Goal: Transaction & Acquisition: Book appointment/travel/reservation

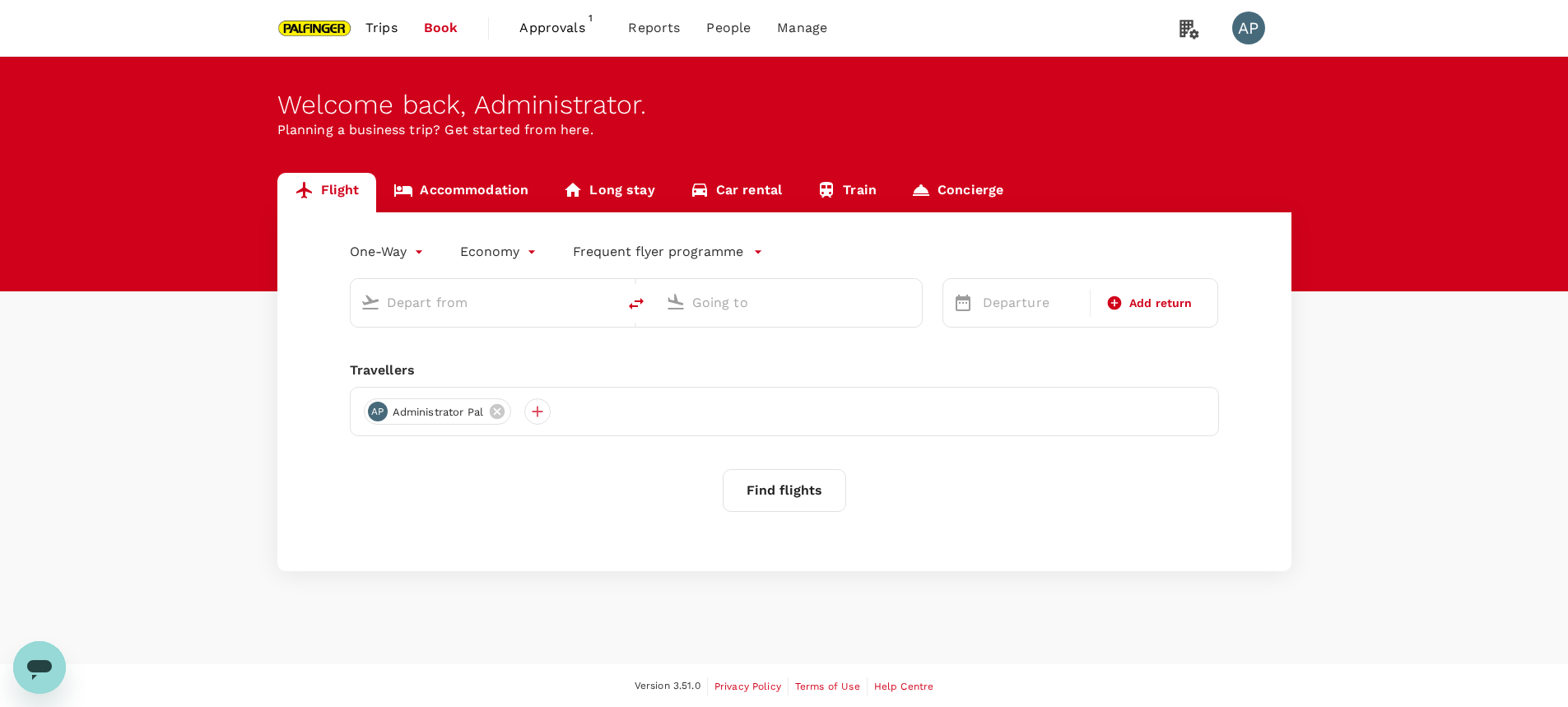
type input "roundtrip"
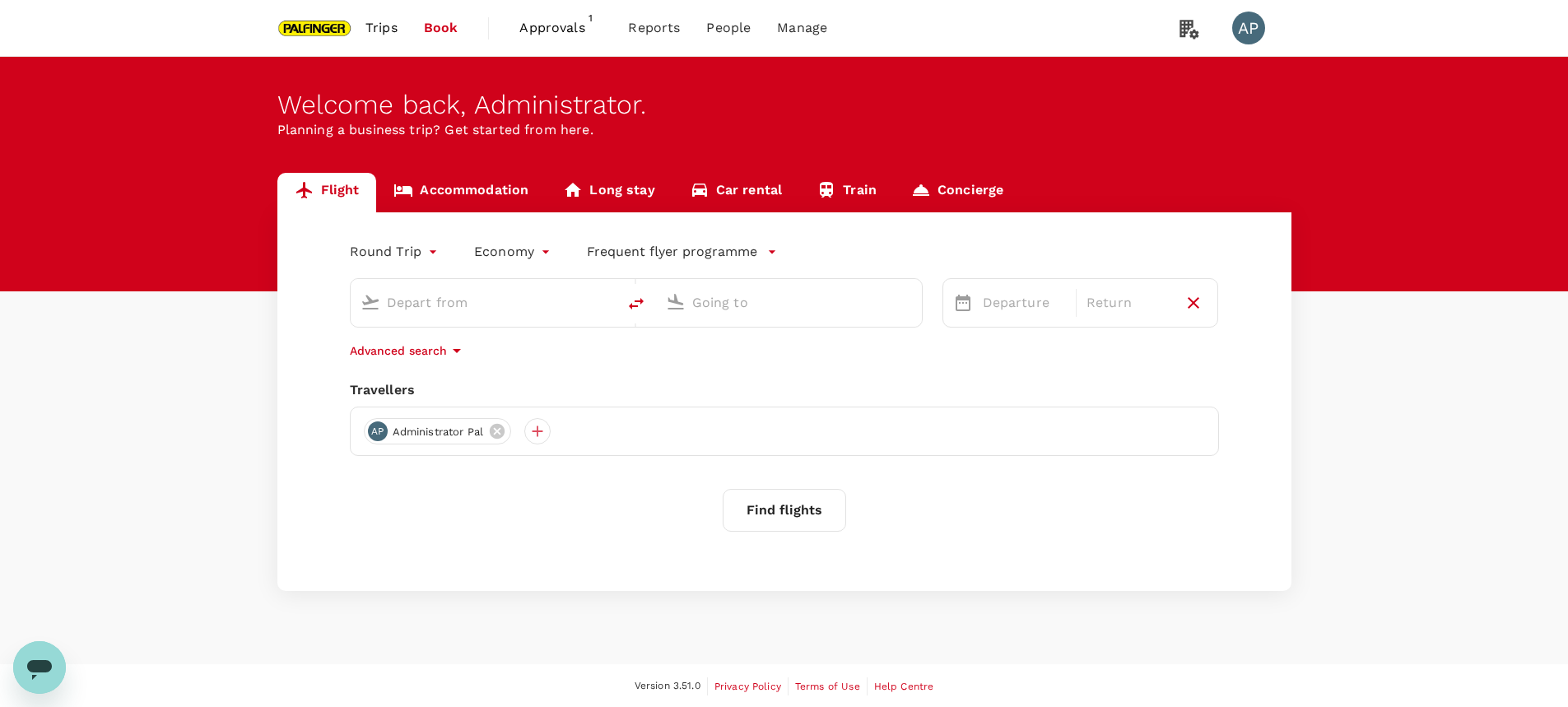
type input "Singapore Changi (SIN)"
type input "Shanghai Pudong Intl (PVG)"
type input "Singapore Changi (SIN)"
type input "Shanghai Pudong Intl (PVG)"
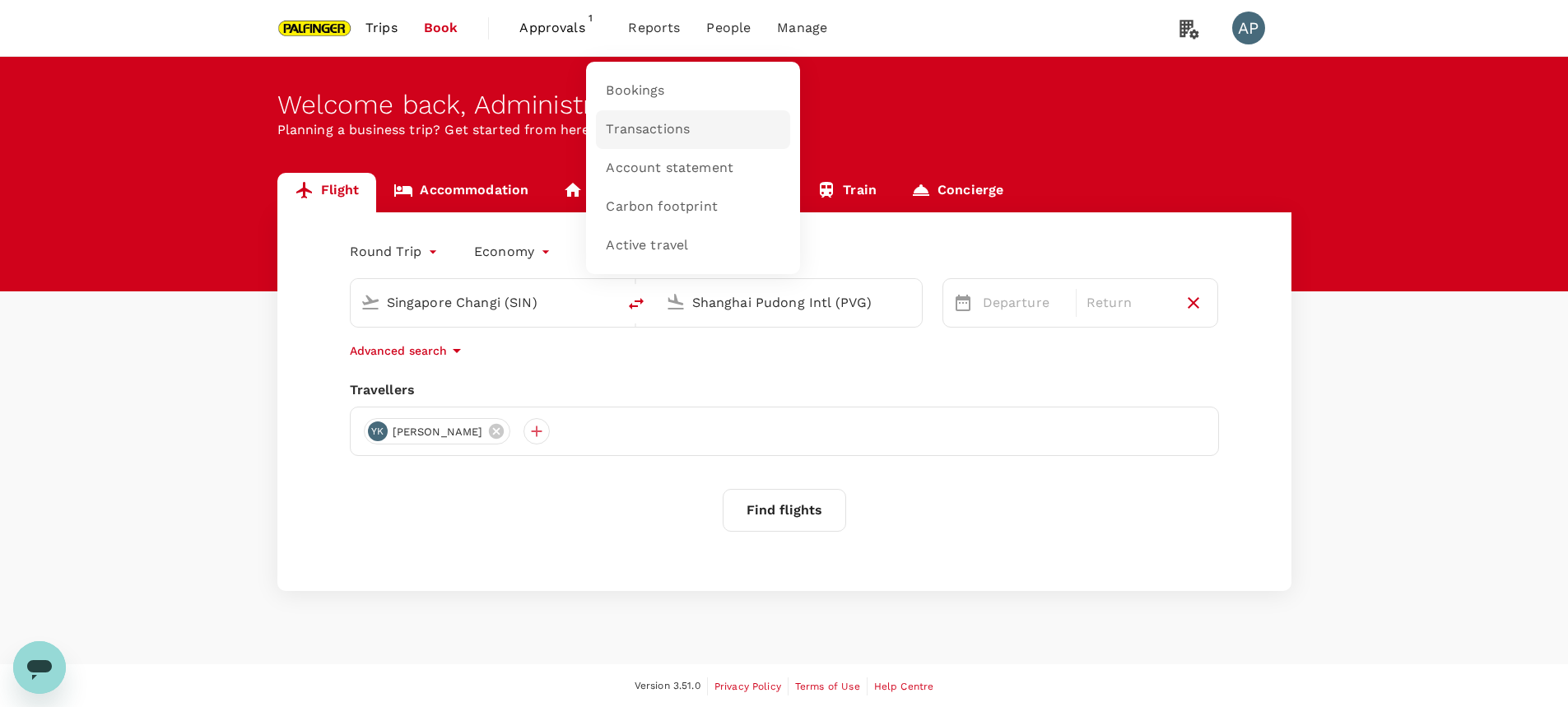
click at [638, 134] on span "Transactions" at bounding box center [648, 129] width 84 height 19
